Goal: Task Accomplishment & Management: Manage account settings

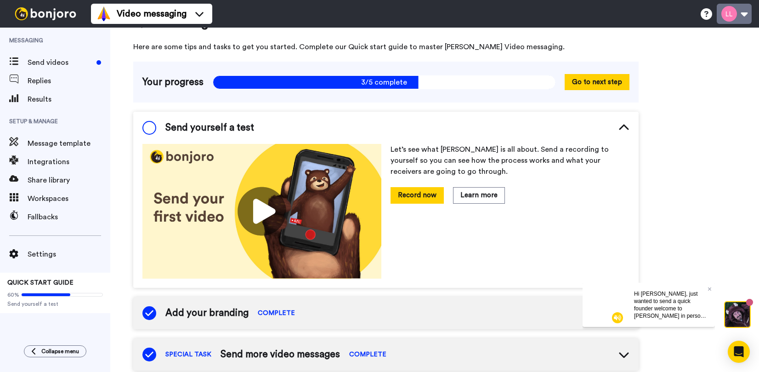
click at [729, 12] on button at bounding box center [734, 14] width 35 height 20
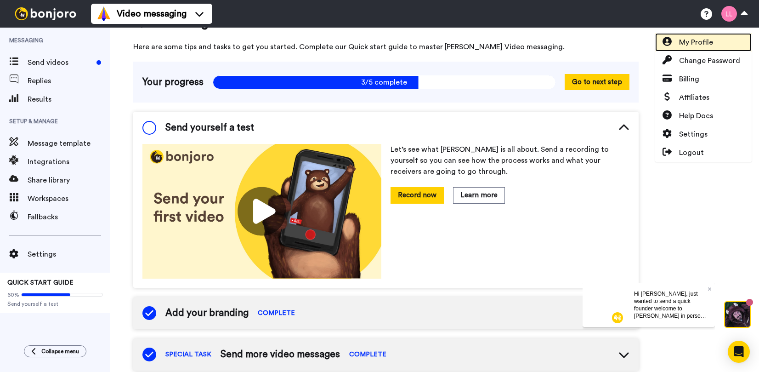
click at [701, 45] on span "My Profile" at bounding box center [696, 42] width 34 height 11
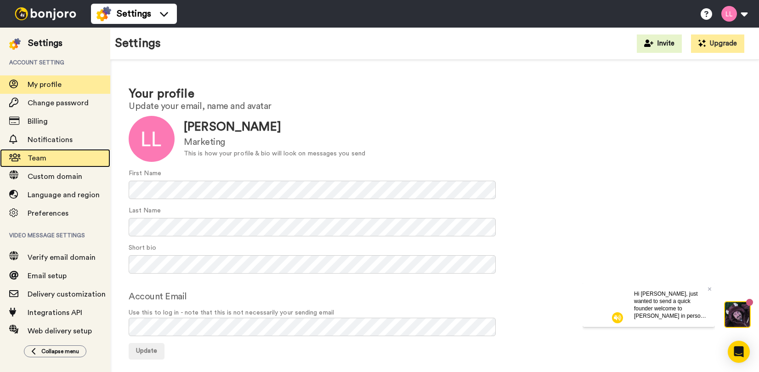
click at [62, 162] on span "Team" at bounding box center [69, 158] width 83 height 11
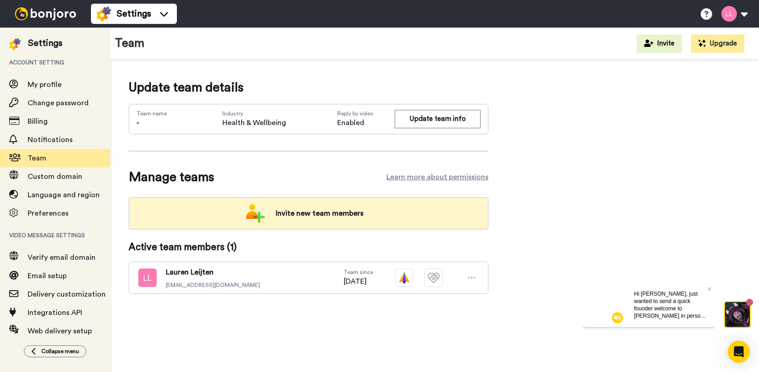
click at [357, 217] on span "Invite new team members" at bounding box center [319, 213] width 102 height 18
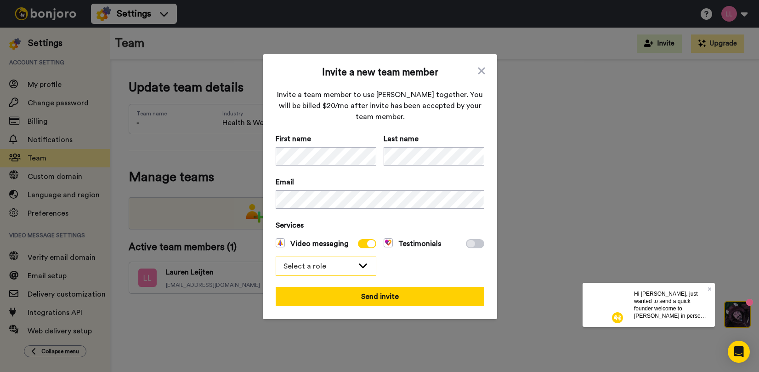
click at [353, 263] on div "Select a role" at bounding box center [319, 266] width 70 height 11
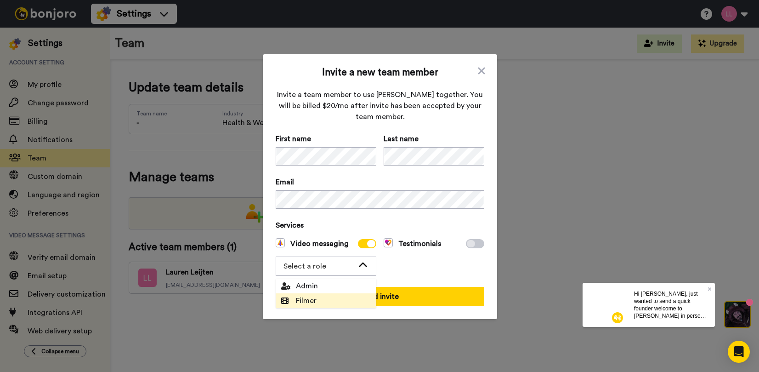
click at [320, 302] on span "Filmer" at bounding box center [299, 300] width 46 height 11
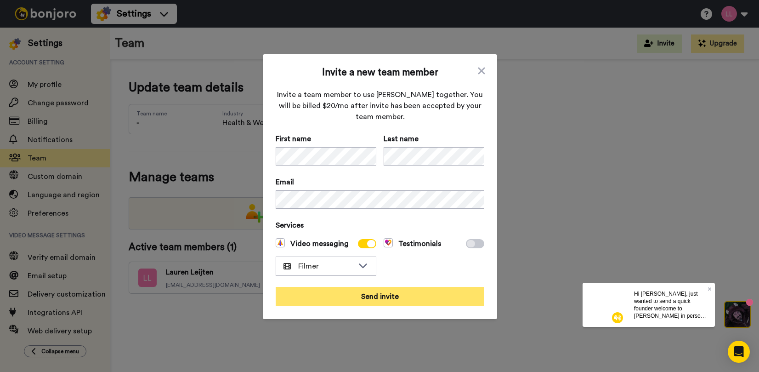
click at [394, 299] on button "Send invite" at bounding box center [380, 296] width 209 height 19
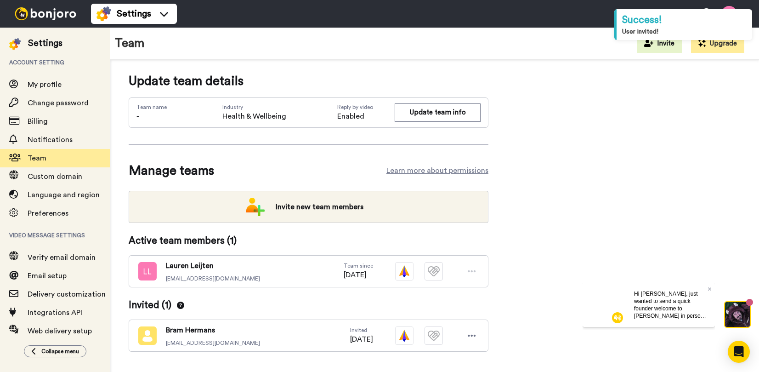
scroll to position [7, 0]
